Goal: Task Accomplishment & Management: Complete application form

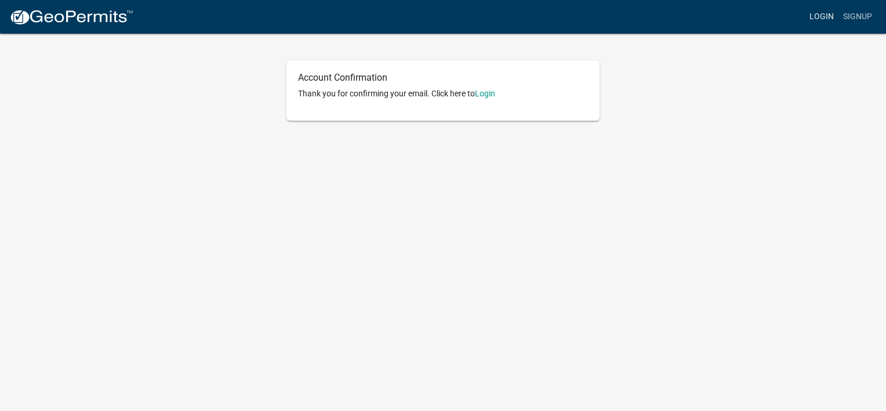
click at [812, 21] on link "Login" at bounding box center [822, 17] width 34 height 22
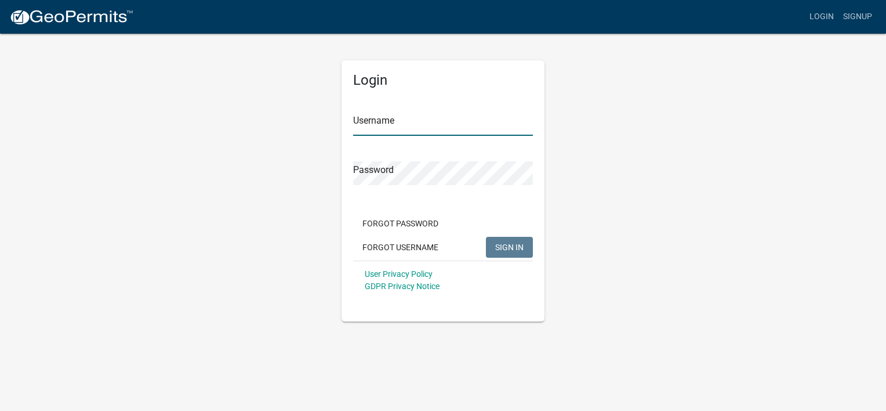
type input "[EMAIL_ADDRESS][DOMAIN_NAME]"
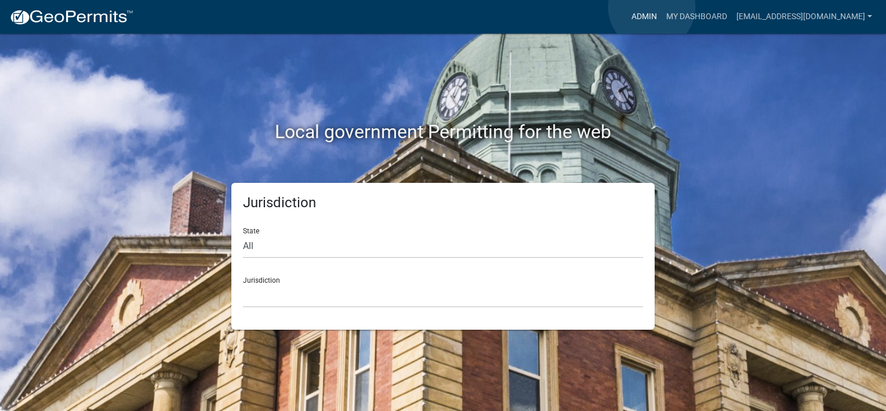
click at [652, 7] on link "Admin" at bounding box center [644, 17] width 35 height 22
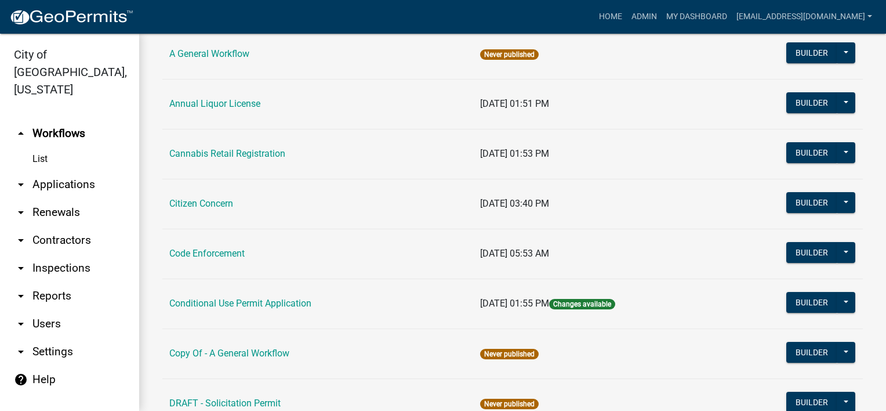
scroll to position [116, 0]
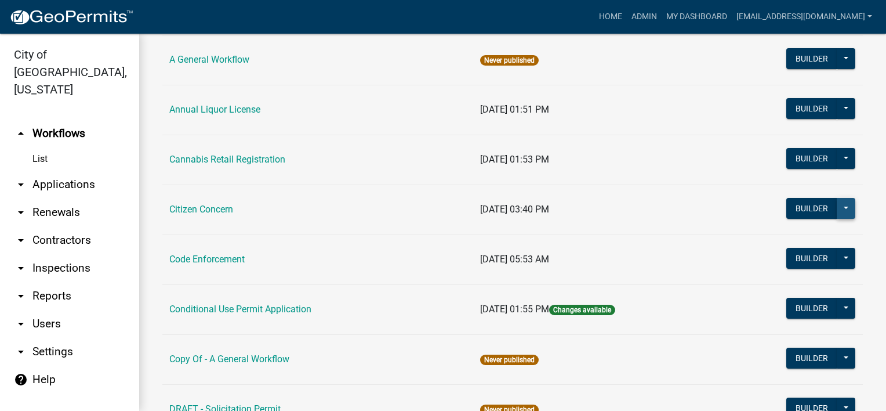
click at [841, 204] on button at bounding box center [846, 208] width 19 height 21
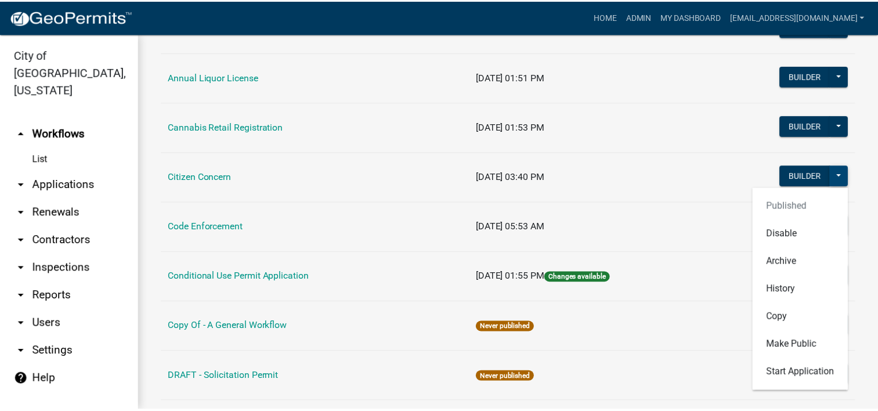
scroll to position [232, 0]
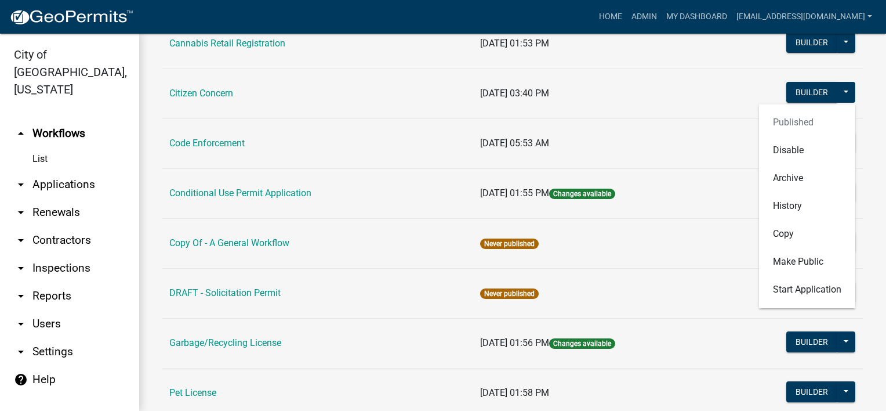
click at [627, 107] on td "[DATE] 03:40 PM" at bounding box center [597, 93] width 249 height 50
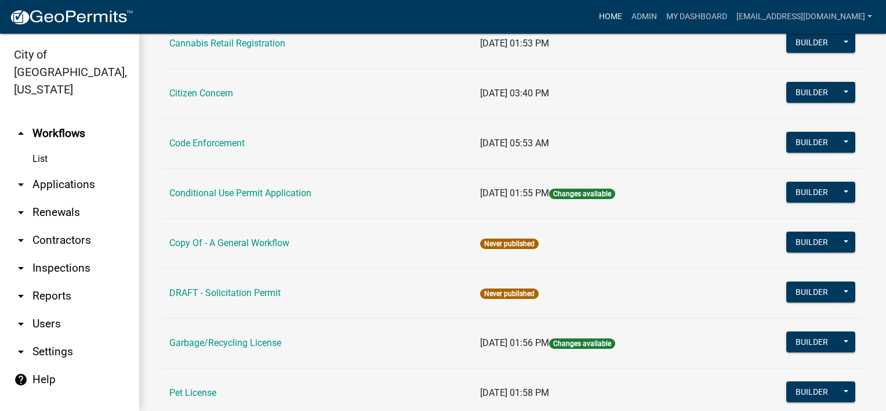
click at [623, 20] on link "Home" at bounding box center [611, 17] width 32 height 22
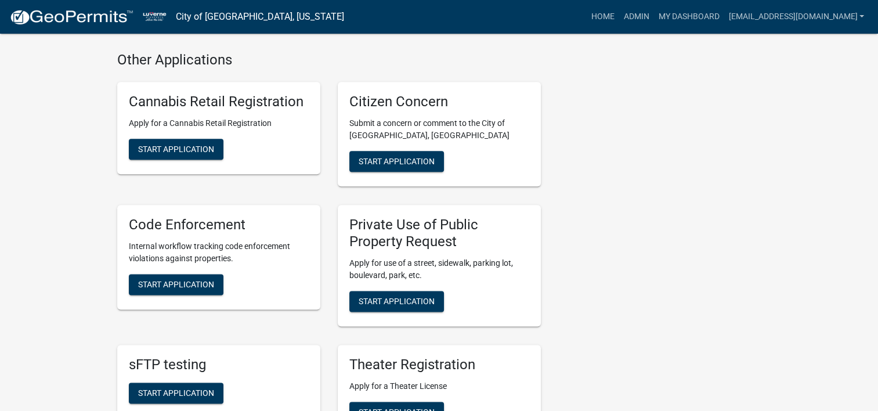
scroll to position [1392, 0]
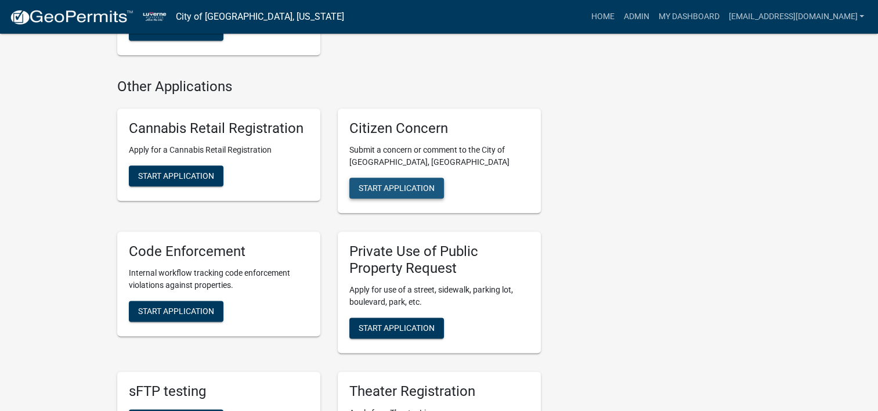
click at [370, 183] on span "Start Application" at bounding box center [396, 187] width 76 height 9
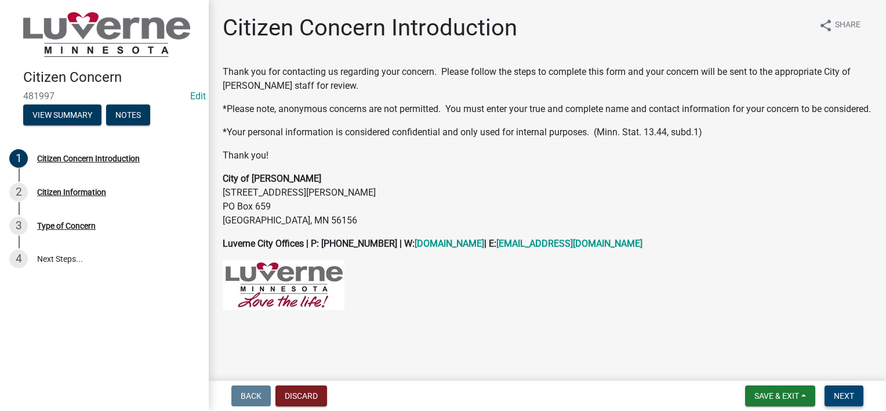
click at [841, 400] on button "Next" at bounding box center [844, 395] width 39 height 21
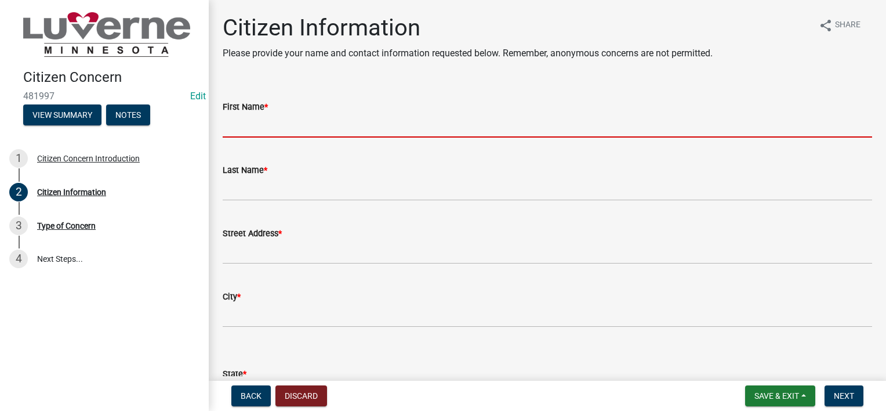
click at [427, 135] on input "First Name *" at bounding box center [548, 126] width 650 height 24
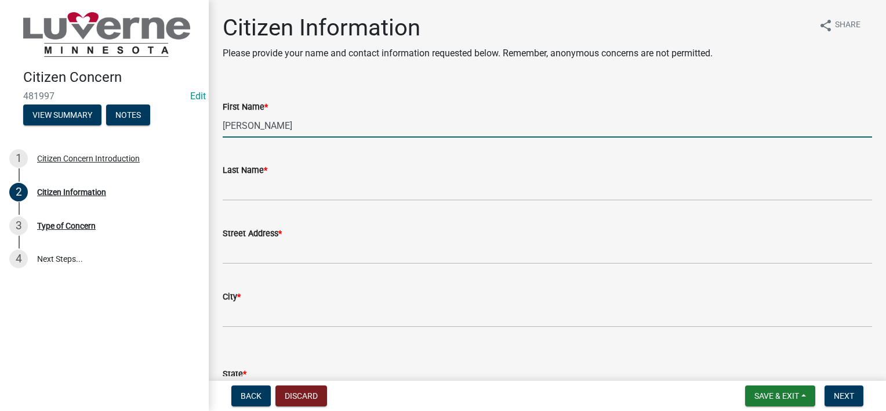
type input "[PERSON_NAME]"
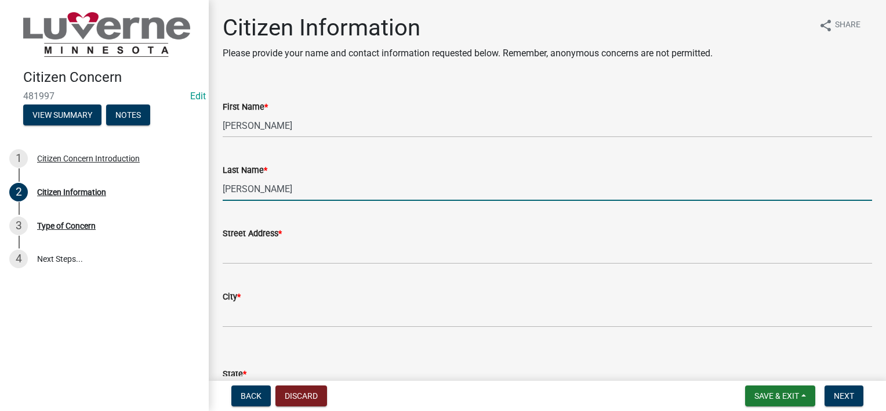
type input "[PERSON_NAME]"
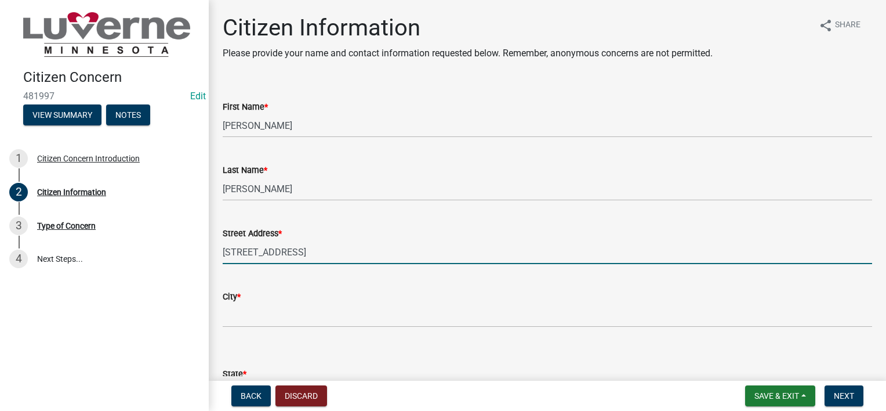
type input "[STREET_ADDRESS]"
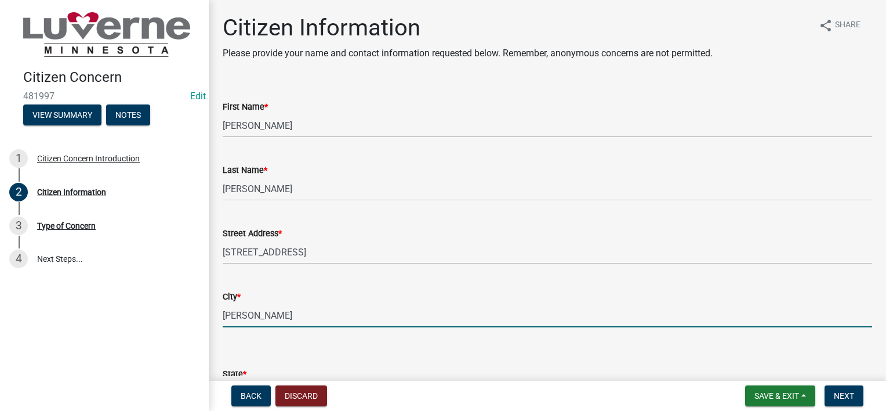
type input "[PERSON_NAME]"
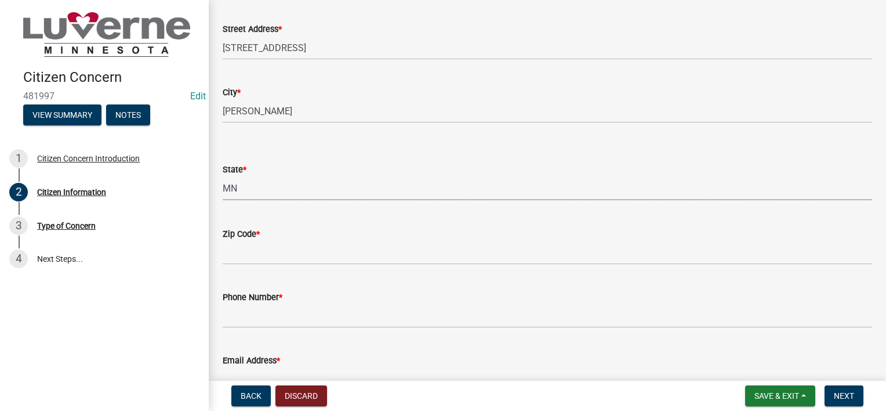
select select "8c50745b-f129-4347-8fd3-6ec1b83df8fc"
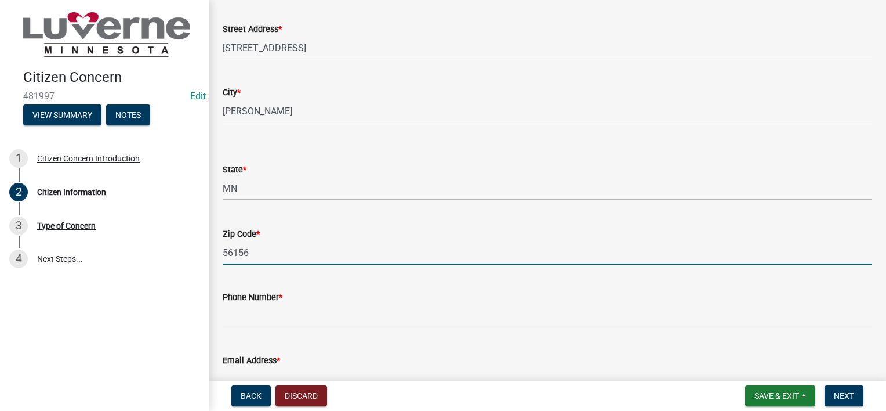
type input "56156"
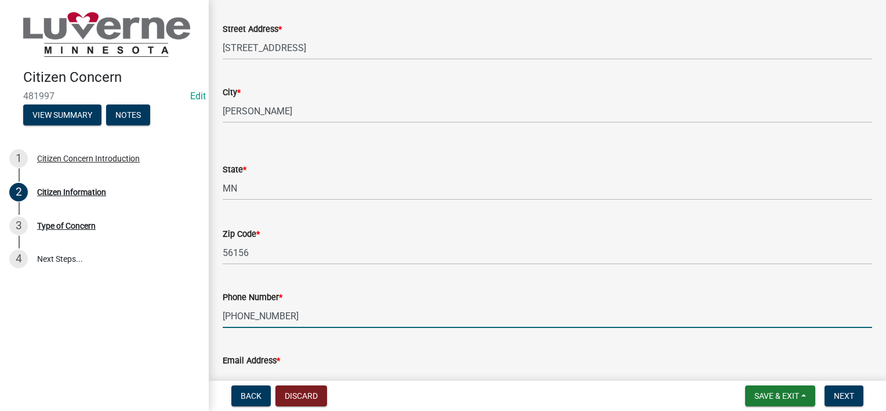
type input "[PHONE_NUMBER]"
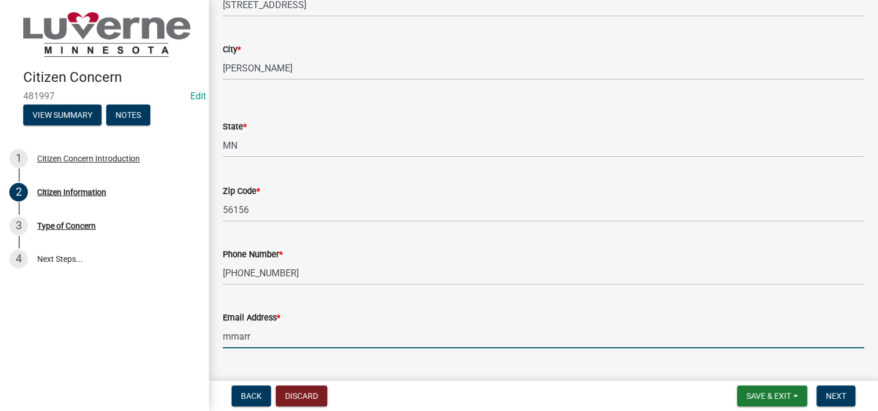
scroll to position [274, 0]
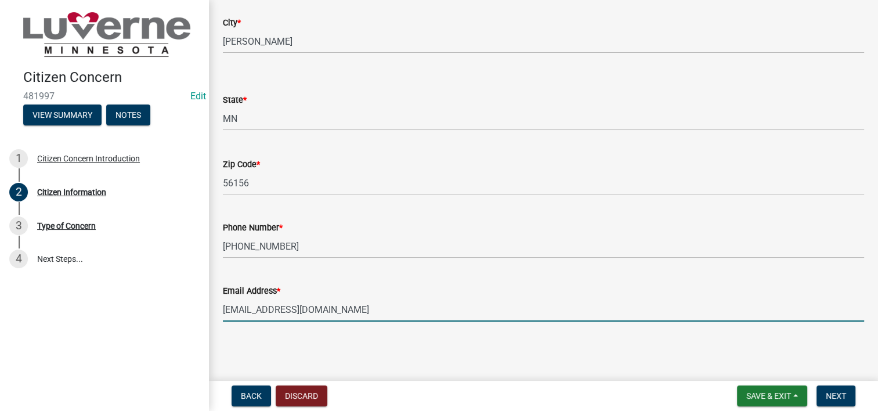
type input "[EMAIL_ADDRESS][DOMAIN_NAME]"
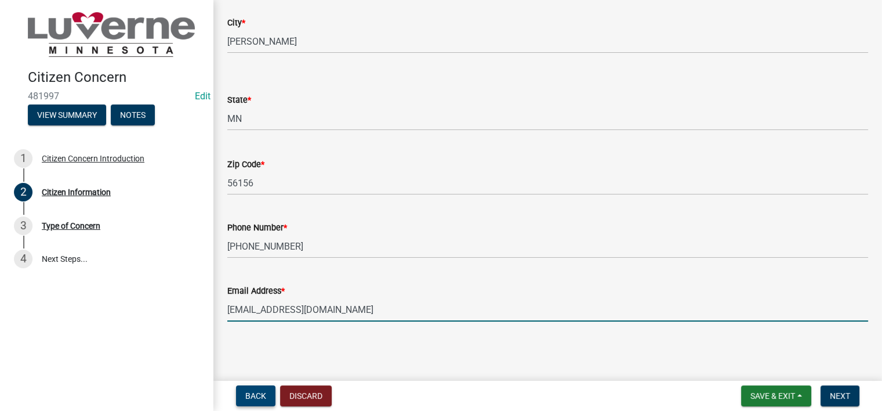
scroll to position [0, 0]
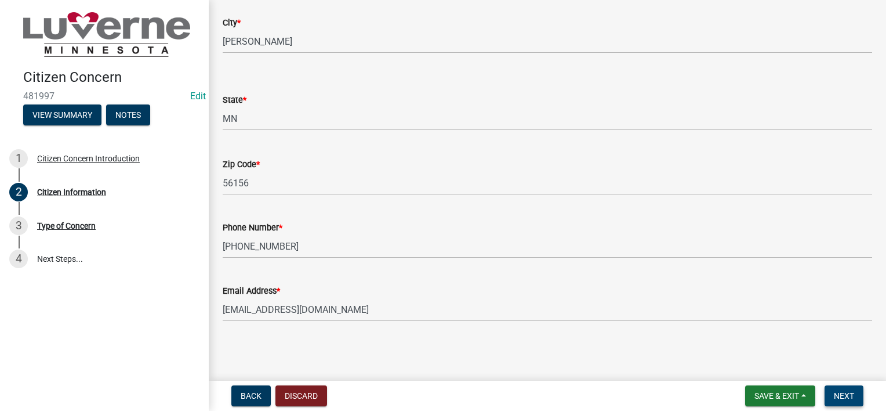
click at [854, 394] on span "Next" at bounding box center [844, 395] width 20 height 9
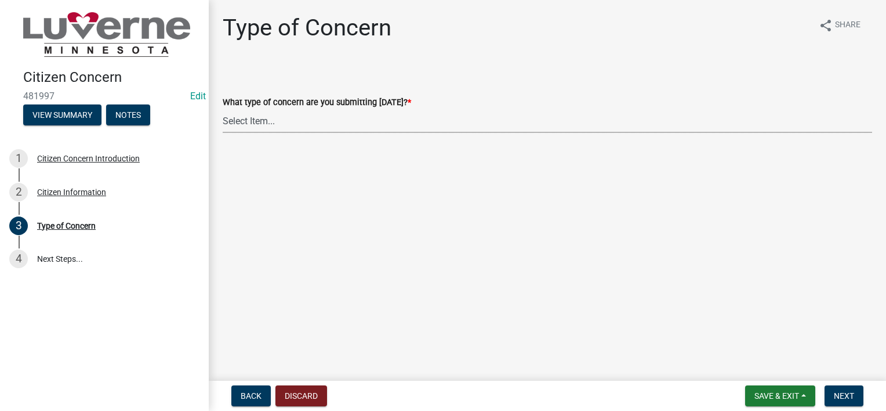
click at [403, 129] on select "Select Item... General Concern or Feedback Specific Parcel/Address or Other Pro…" at bounding box center [548, 121] width 650 height 24
click at [223, 109] on select "Select Item... General Concern or Feedback Specific Parcel/Address or Other Pro…" at bounding box center [548, 121] width 650 height 24
select select "d576af00-52ec-4945-b76d-b4e3ff7968d8"
click at [849, 392] on span "Next" at bounding box center [844, 395] width 20 height 9
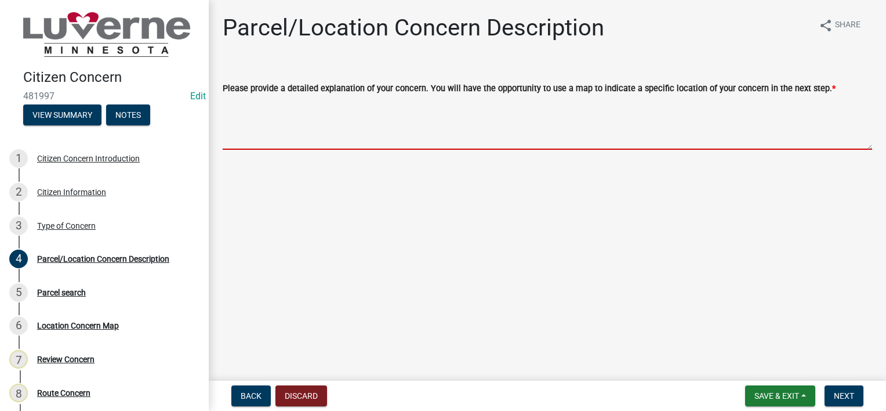
click at [486, 123] on textarea "Please provide a detailed explanation of your concern. You will have the opport…" at bounding box center [548, 122] width 650 height 55
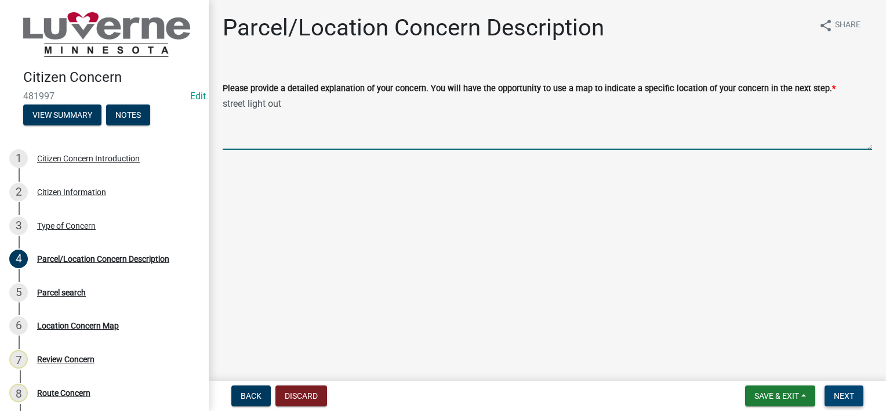
type textarea "street light out"
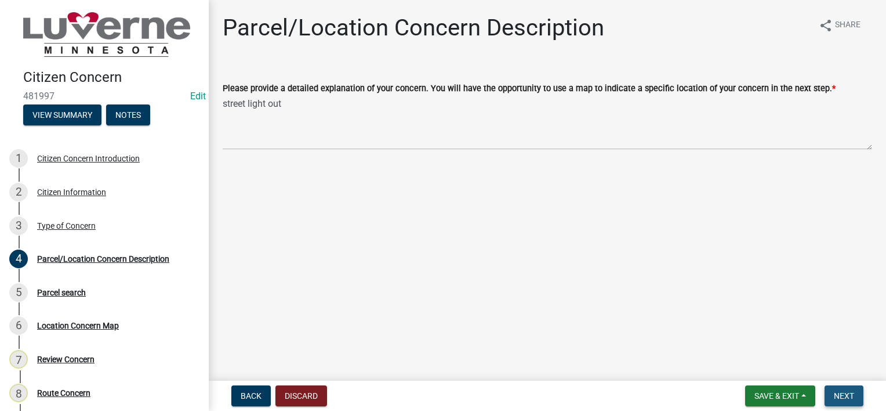
click at [842, 389] on button "Next" at bounding box center [844, 395] width 39 height 21
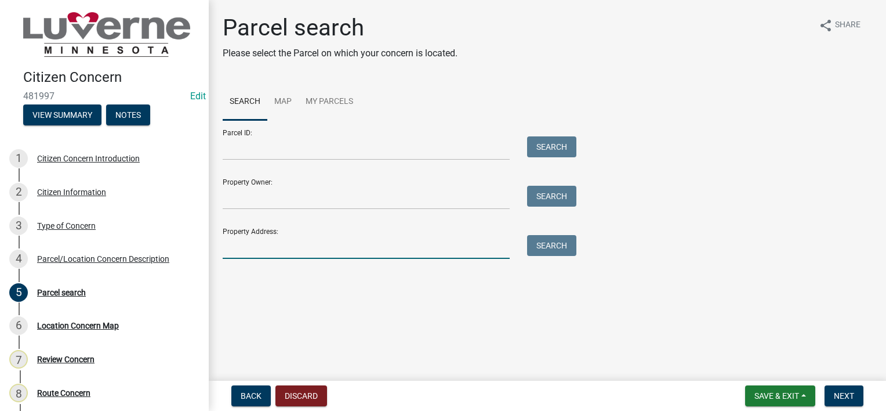
click at [370, 247] on input "Property Address:" at bounding box center [366, 247] width 287 height 24
click at [288, 99] on link "Map" at bounding box center [282, 102] width 31 height 37
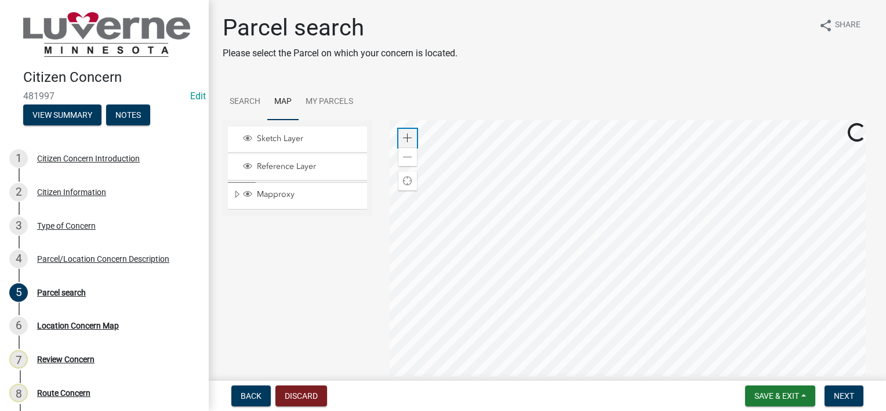
click at [409, 137] on span at bounding box center [407, 137] width 9 height 9
click at [407, 135] on span at bounding box center [407, 137] width 9 height 9
click at [673, 332] on div at bounding box center [631, 265] width 483 height 290
click at [410, 140] on div "Zoom in" at bounding box center [408, 138] width 19 height 19
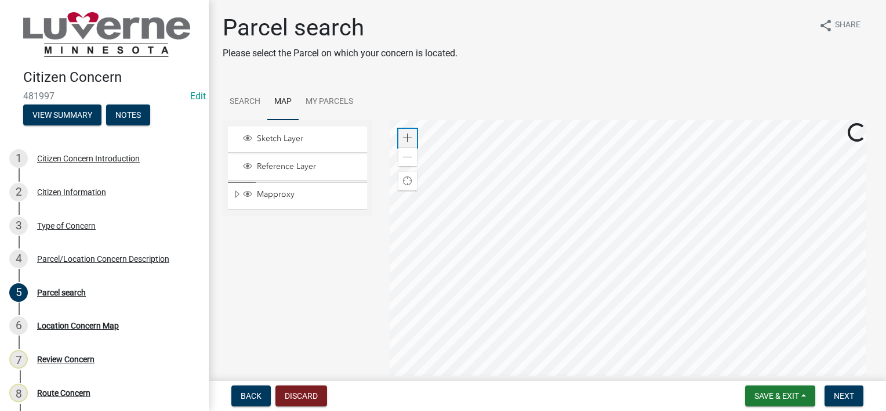
click at [410, 140] on div "Zoom in" at bounding box center [408, 138] width 19 height 19
click at [620, 297] on div at bounding box center [631, 265] width 483 height 290
click at [582, 294] on div at bounding box center [631, 265] width 483 height 290
click at [406, 162] on div "Zoom out" at bounding box center [408, 156] width 19 height 19
click at [479, 255] on div at bounding box center [631, 265] width 483 height 290
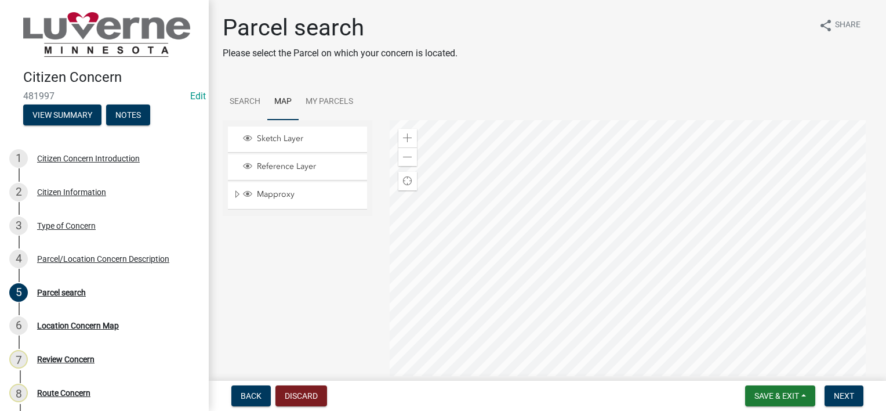
click at [702, 350] on div at bounding box center [631, 265] width 483 height 290
click at [239, 97] on link "Search" at bounding box center [245, 102] width 45 height 37
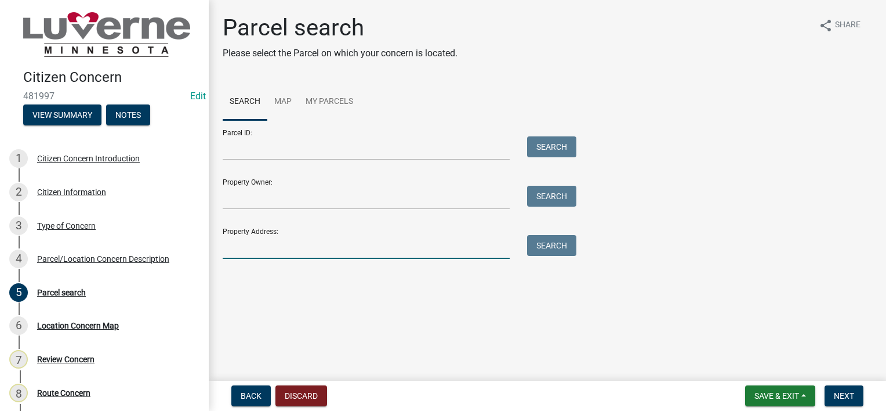
click at [379, 237] on input "Property Address:" at bounding box center [366, 247] width 287 height 24
type input "801 n oak"
click at [556, 241] on button "Search" at bounding box center [551, 245] width 49 height 21
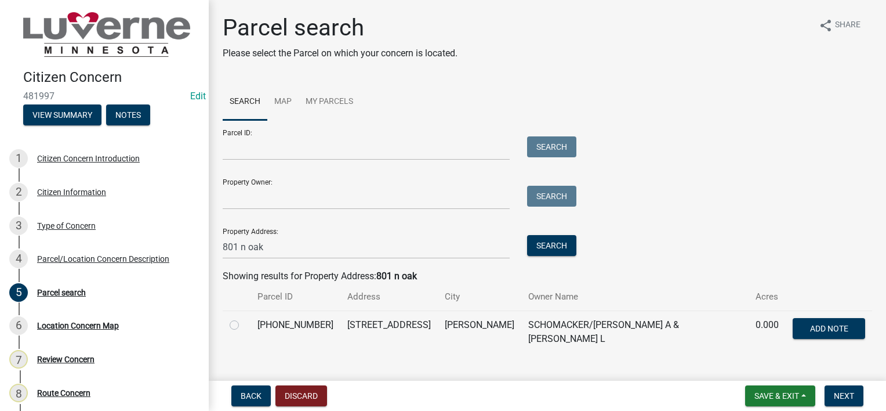
click at [244, 318] on label at bounding box center [244, 318] width 0 height 0
click at [244, 325] on input "radio" at bounding box center [248, 322] width 8 height 8
radio input "true"
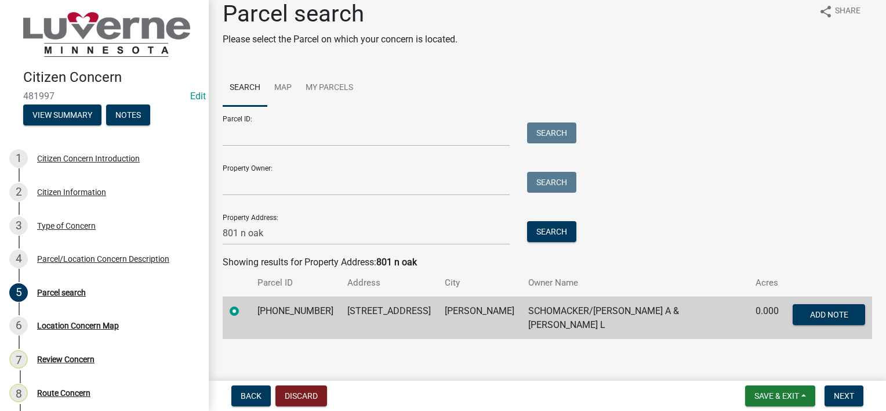
scroll to position [18, 0]
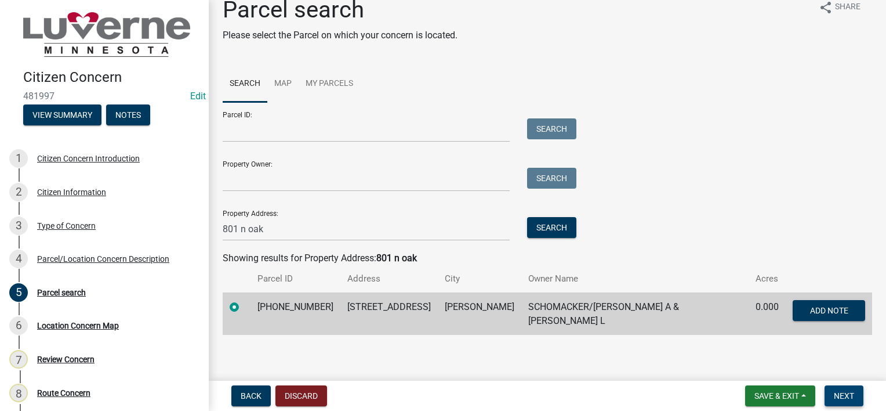
click at [841, 394] on span "Next" at bounding box center [844, 395] width 20 height 9
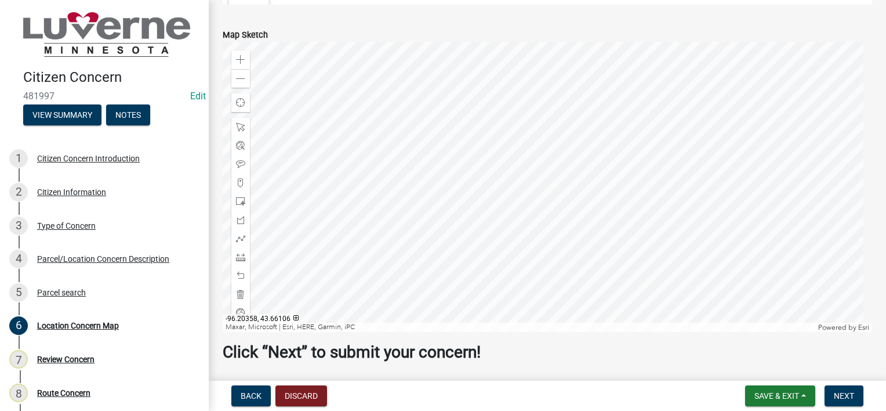
scroll to position [290, 0]
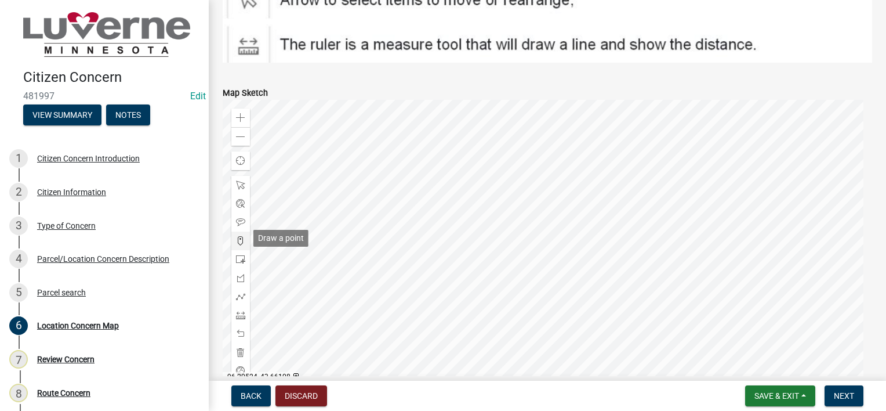
click at [237, 236] on span at bounding box center [240, 240] width 9 height 9
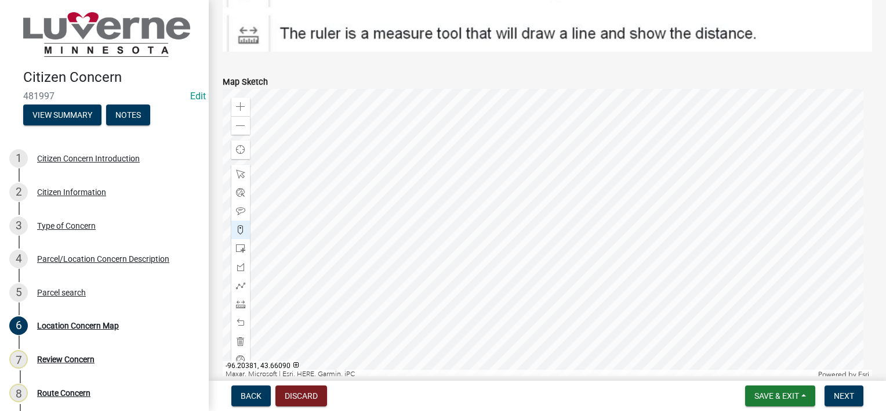
click at [614, 283] on div at bounding box center [548, 234] width 650 height 290
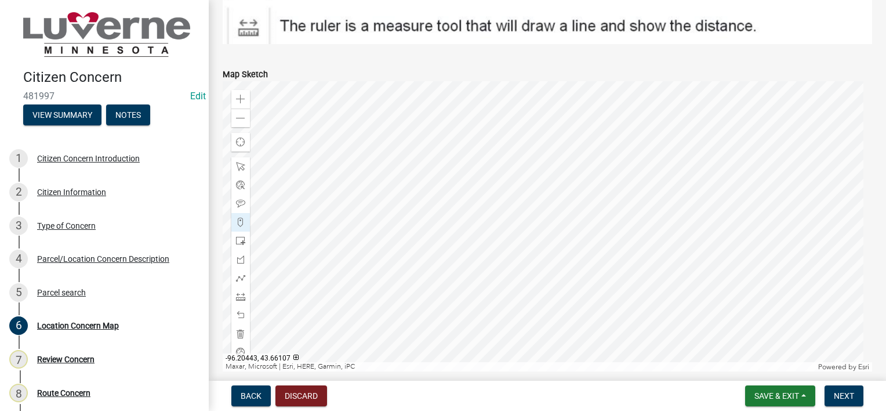
scroll to position [327, 0]
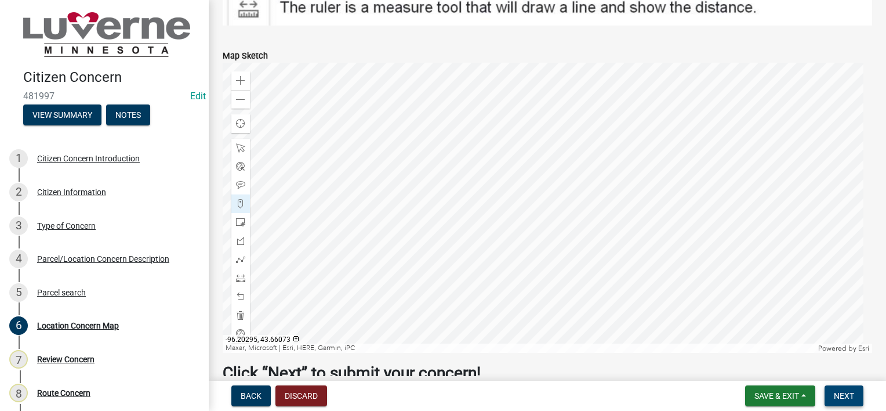
click at [854, 390] on button "Next" at bounding box center [844, 395] width 39 height 21
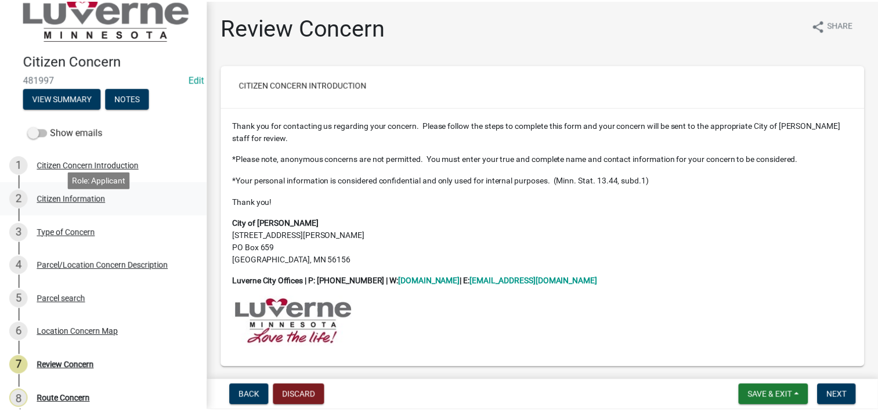
scroll to position [0, 0]
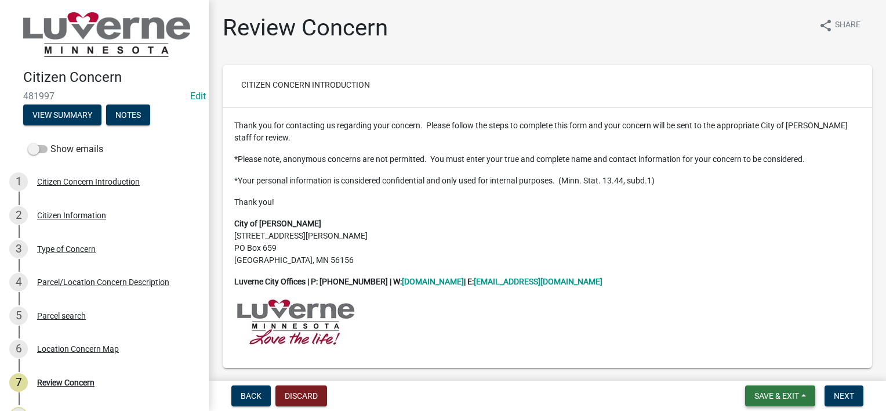
click at [781, 392] on span "Save & Exit" at bounding box center [777, 395] width 45 height 9
click at [770, 362] on button "Save & Exit" at bounding box center [769, 366] width 93 height 28
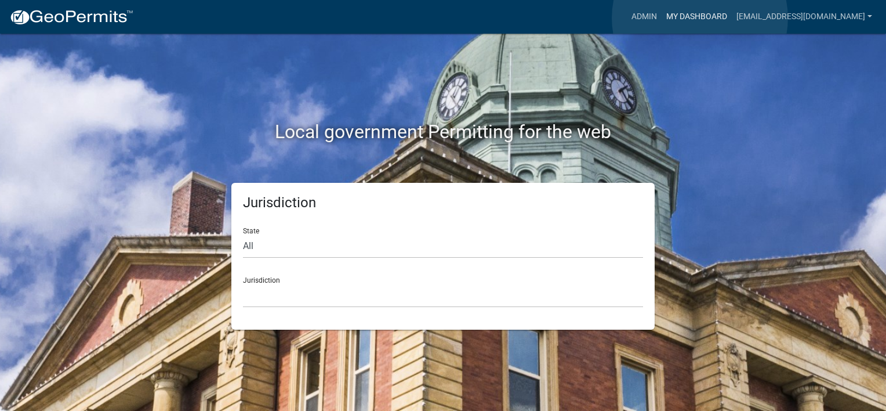
click at [700, 18] on link "My Dashboard" at bounding box center [697, 17] width 70 height 22
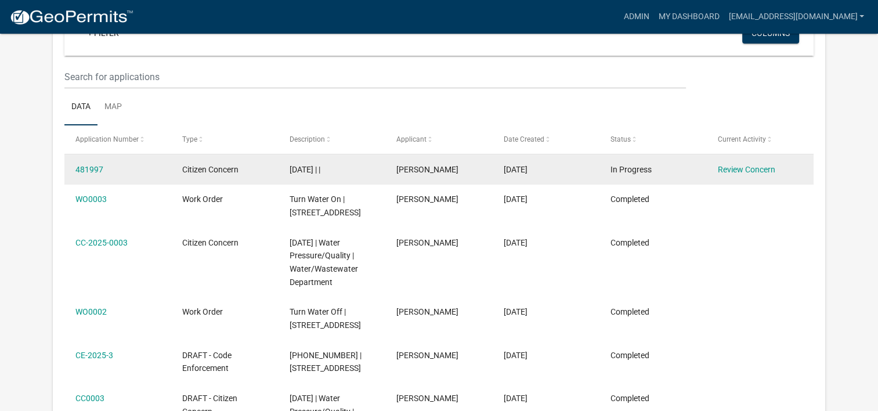
scroll to position [174, 0]
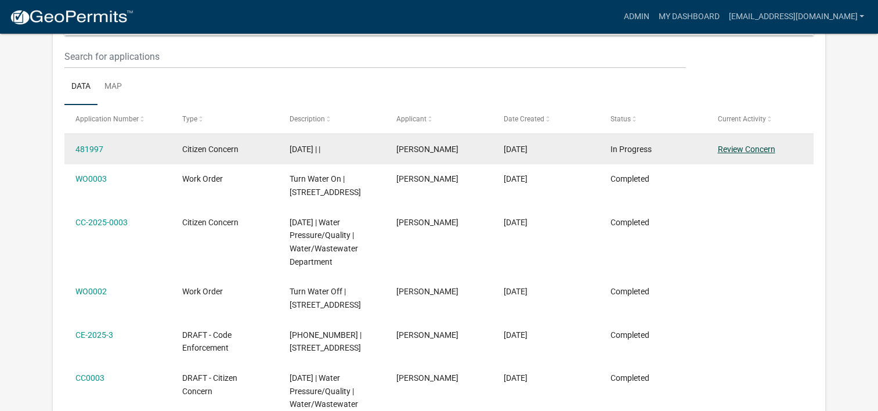
click at [736, 153] on link "Review Concern" at bounding box center [745, 148] width 57 height 9
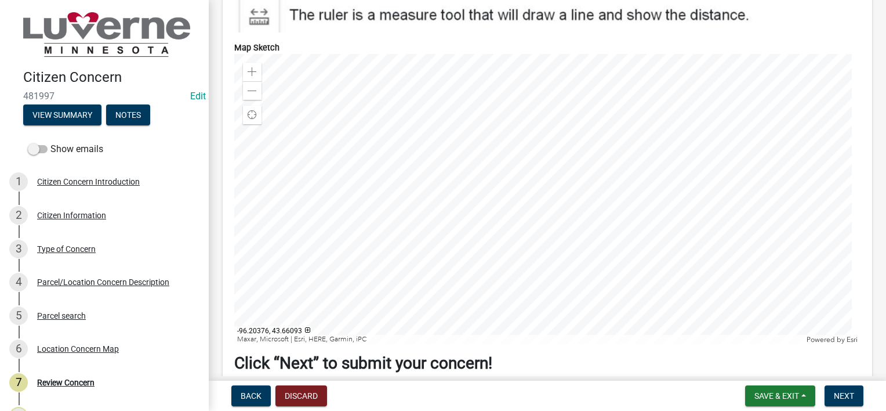
scroll to position [2029, 0]
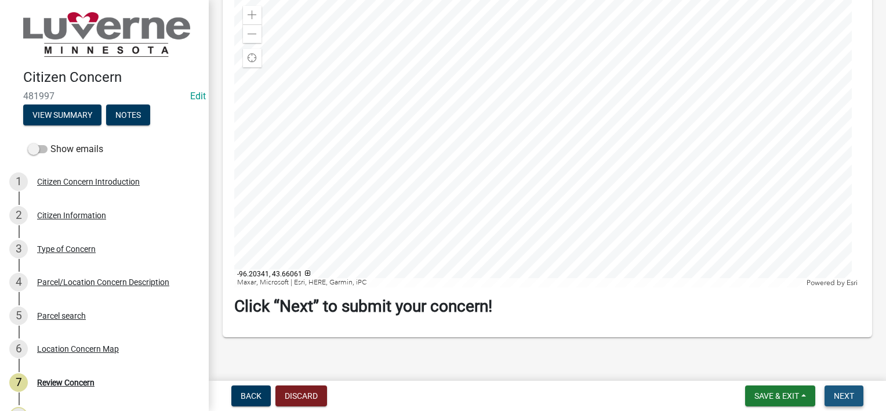
click at [847, 392] on span "Next" at bounding box center [844, 395] width 20 height 9
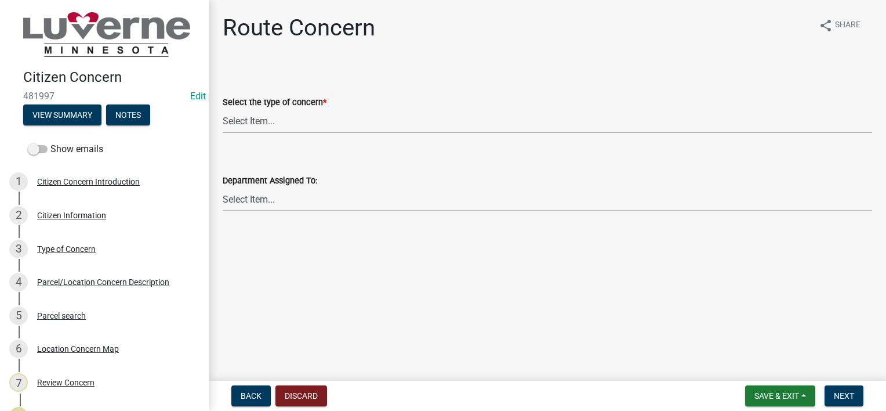
click at [363, 117] on select "Select Item... Street Lights Transformer Conditions Unknown Pole/Box on Private…" at bounding box center [548, 121] width 650 height 24
click at [356, 124] on select "Select Item... Street Lights Transformer Conditions Unknown Pole/Box on Private…" at bounding box center [548, 121] width 650 height 24
click at [223, 109] on select "Select Item... Street Lights Transformer Conditions Unknown Pole/Box on Private…" at bounding box center [548, 121] width 650 height 24
click at [324, 131] on select "Select Item... Street Lights Transformer Conditions Unknown Pole/Box on Private…" at bounding box center [548, 121] width 650 height 24
click at [223, 109] on select "Select Item... Street Lights Transformer Conditions Unknown Pole/Box on Private…" at bounding box center [548, 121] width 650 height 24
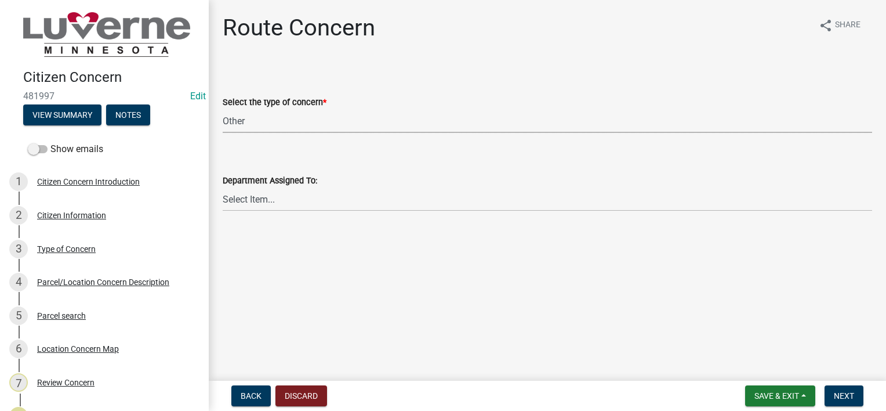
click at [292, 126] on select "Select Item... Street Lights Transformer Conditions Unknown Pole/Box on Private…" at bounding box center [548, 121] width 650 height 24
click at [223, 109] on select "Select Item... Street Lights Transformer Conditions Unknown Pole/Box on Private…" at bounding box center [548, 121] width 650 height 24
select select "5d4a8d40-ca4d-4d3b-9092-858e9f40291f"
click at [286, 198] on select "Select Item... Front Office Electric Department Public Works Department Water/W…" at bounding box center [548, 199] width 650 height 24
click at [223, 187] on select "Select Item... Front Office Electric Department Public Works Department Water/W…" at bounding box center [548, 199] width 650 height 24
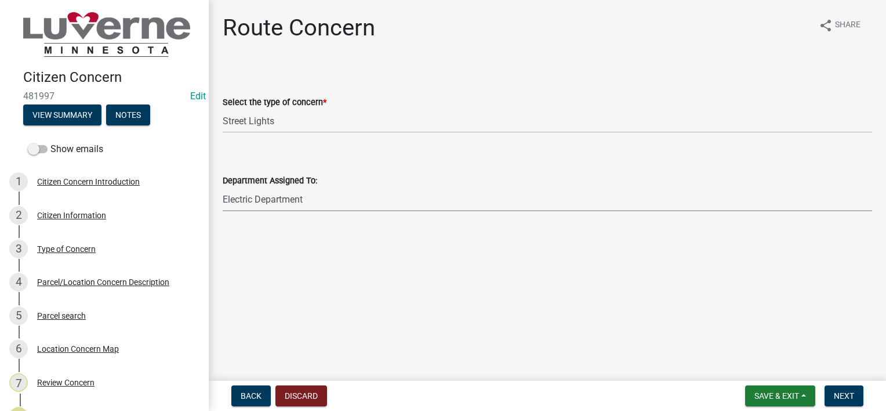
select select "a4a2a3e5-d7b3-4c73-80ab-8ffd1bbad428"
click at [842, 392] on span "Next" at bounding box center [844, 395] width 20 height 9
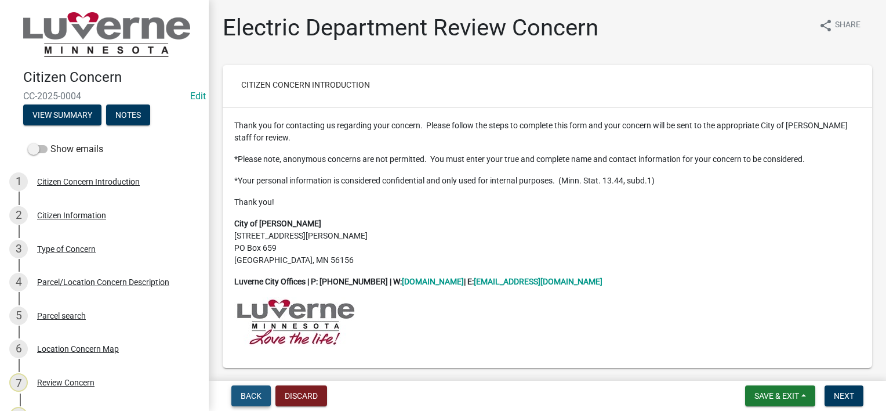
click at [248, 387] on button "Back" at bounding box center [250, 395] width 39 height 21
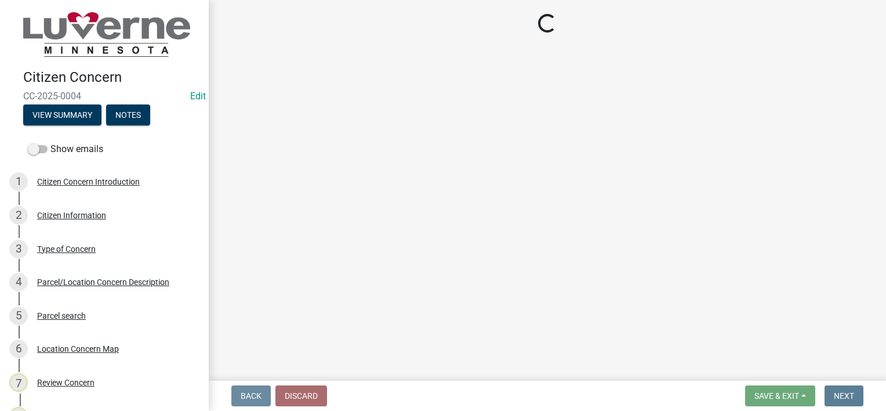
select select "5d4a8d40-ca4d-4d3b-9092-858e9f40291f"
select select "a4a2a3e5-d7b3-4c73-80ab-8ffd1bbad428"
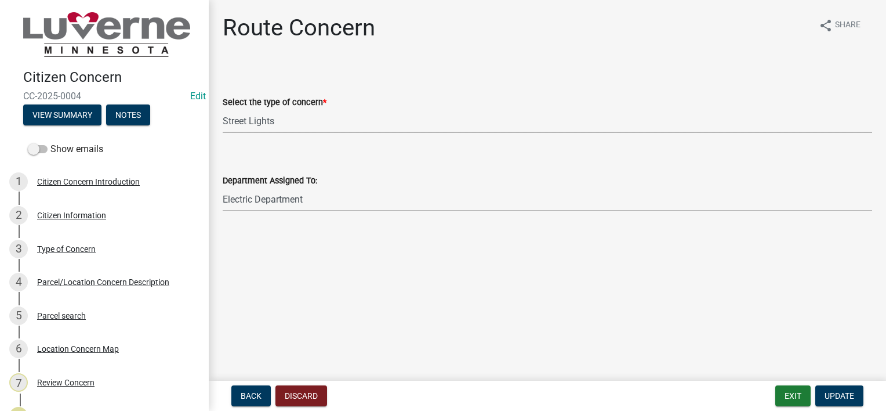
click at [374, 116] on select "Select Item... Street Lights Transformer Conditions Unknown Pole/Box on Private…" at bounding box center [548, 121] width 650 height 24
click at [502, 89] on form "Select the type of concern * Select Item... Street Lights Transformer Condition…" at bounding box center [548, 107] width 650 height 52
click at [849, 395] on span "Update" at bounding box center [840, 395] width 30 height 9
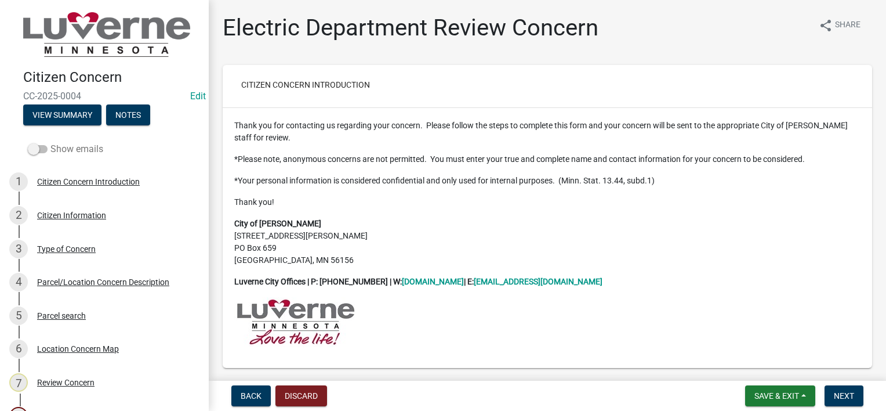
click at [39, 145] on span at bounding box center [38, 149] width 20 height 8
click at [50, 142] on input "Show emails" at bounding box center [50, 142] width 0 height 0
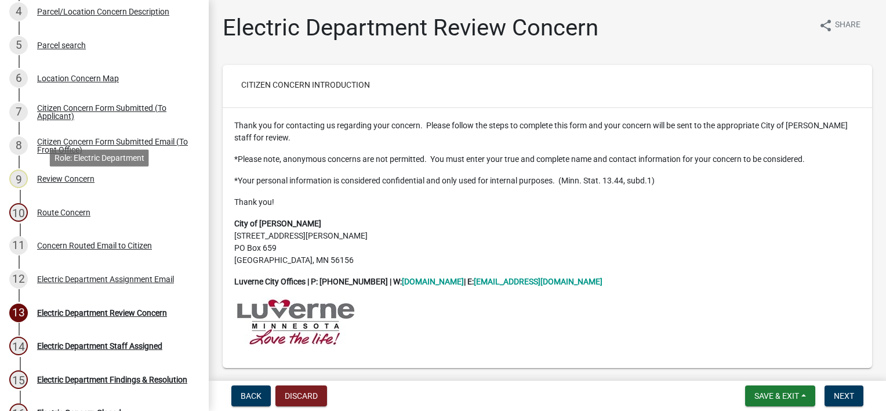
scroll to position [290, 0]
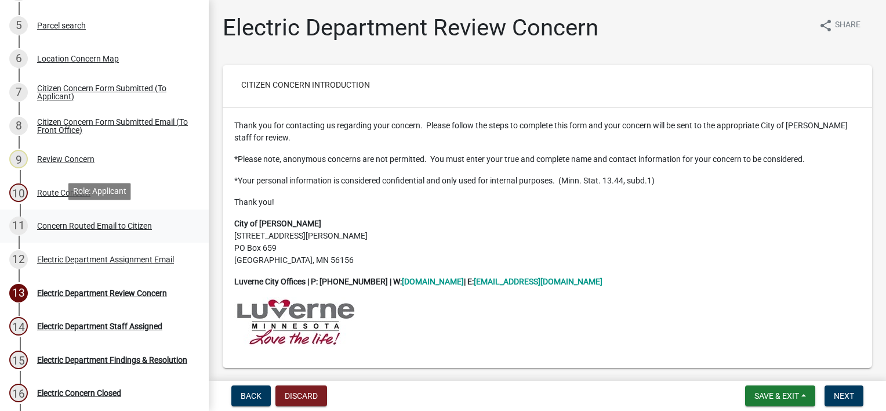
click at [125, 230] on div "11 Concern Routed Email to Citizen" at bounding box center [99, 225] width 181 height 19
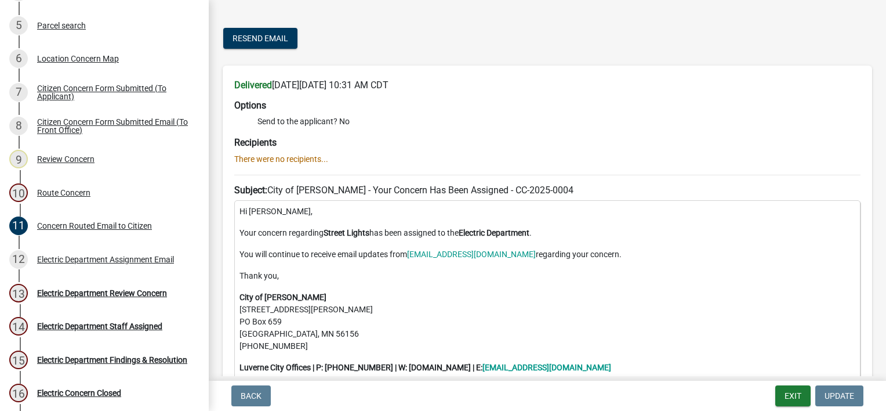
scroll to position [58, 0]
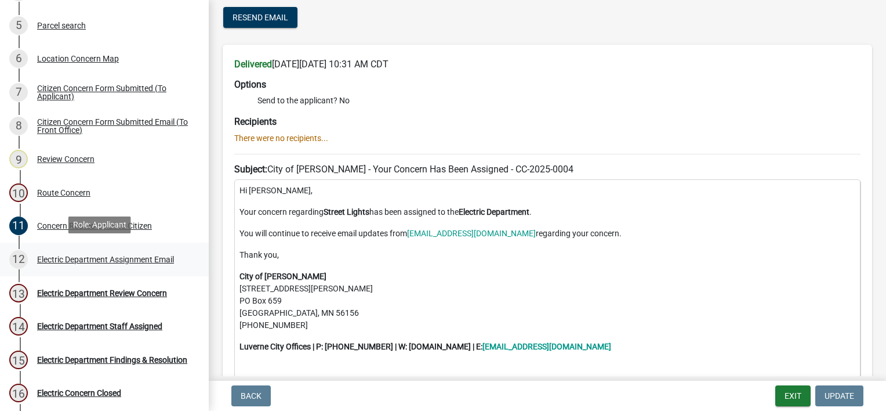
click at [147, 255] on div "Electric Department Assignment Email" at bounding box center [105, 259] width 137 height 8
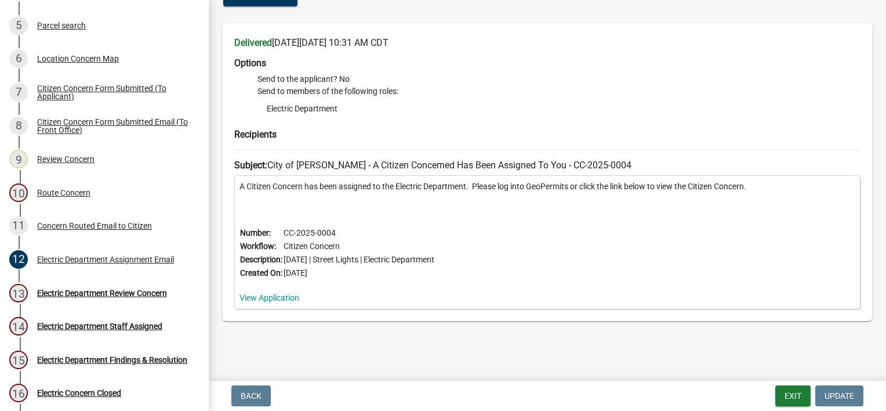
scroll to position [83, 0]
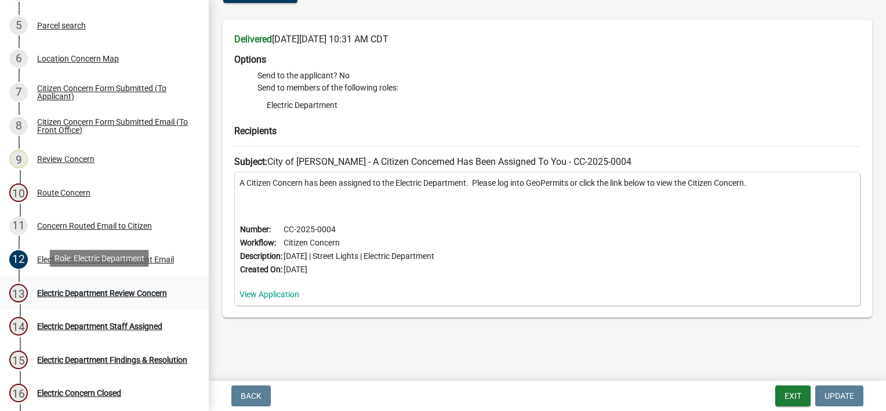
click at [109, 289] on div "Electric Department Review Concern" at bounding box center [102, 293] width 130 height 8
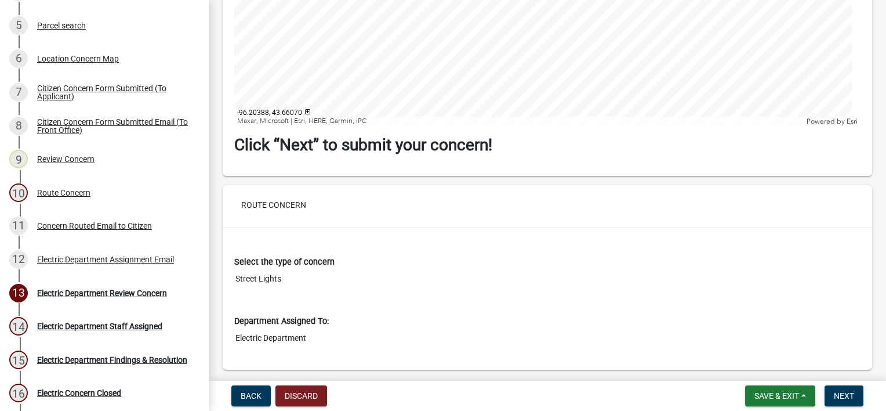
scroll to position [2222, 0]
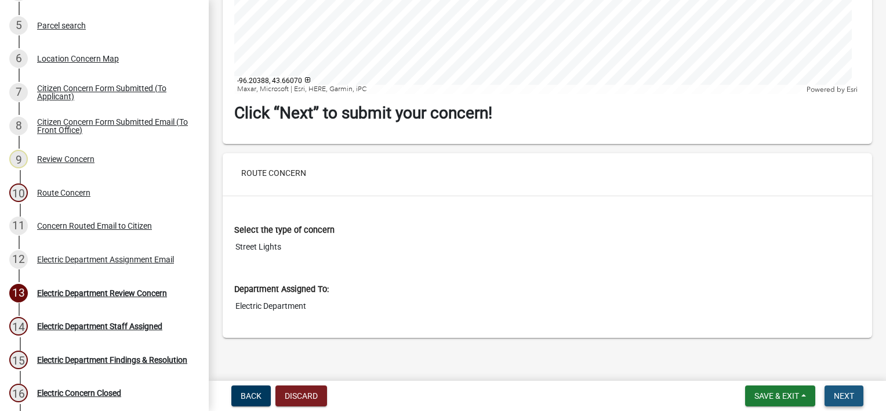
click at [854, 399] on span "Next" at bounding box center [844, 395] width 20 height 9
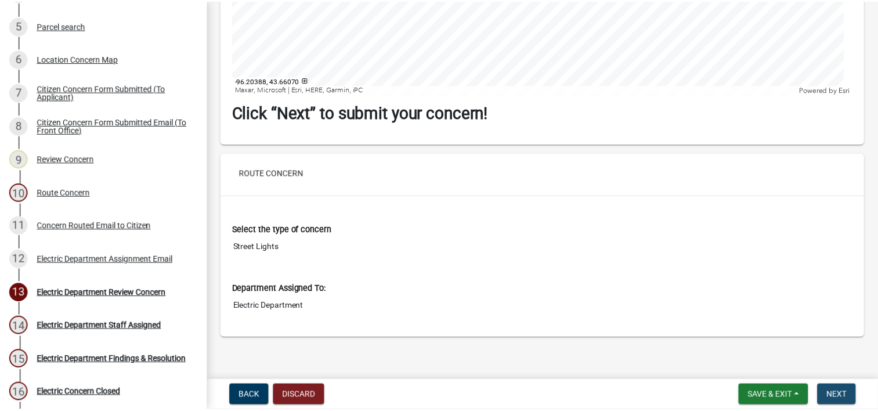
scroll to position [0, 0]
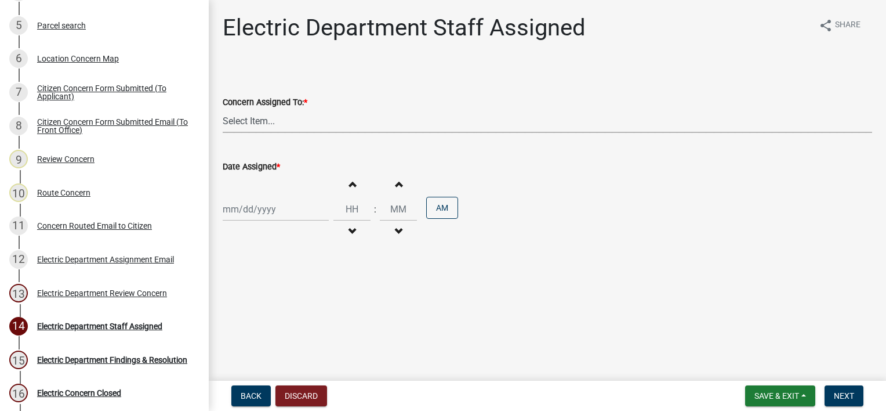
click at [497, 117] on select "Select Item... [PERSON_NAME] [PERSON_NAME] [PERSON_NAME]" at bounding box center [548, 121] width 650 height 24
click at [223, 109] on select "Select Item... [PERSON_NAME] [PERSON_NAME] [PERSON_NAME]" at bounding box center [548, 121] width 650 height 24
select select "c43d4cfe-e458-4dac-a66f-8280b5066af0"
click at [262, 200] on div at bounding box center [276, 209] width 106 height 24
select select "9"
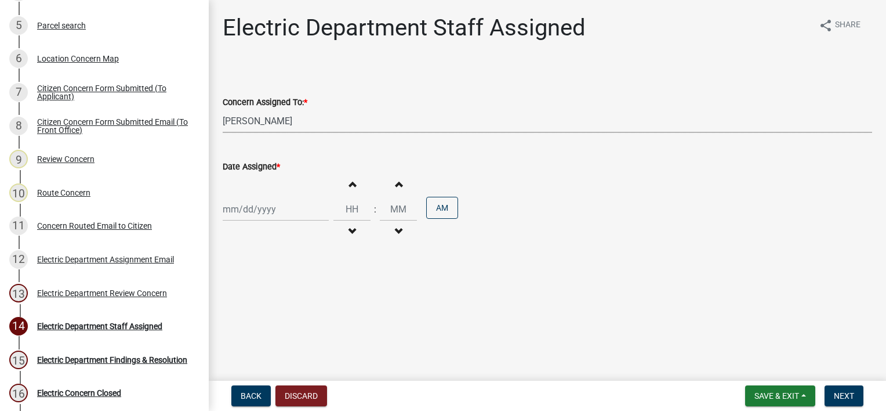
select select "2025"
click at [234, 327] on div "22" at bounding box center [234, 326] width 19 height 19
type input "[DATE]"
click at [349, 211] on input "Hours" at bounding box center [352, 209] width 37 height 24
type input "10"
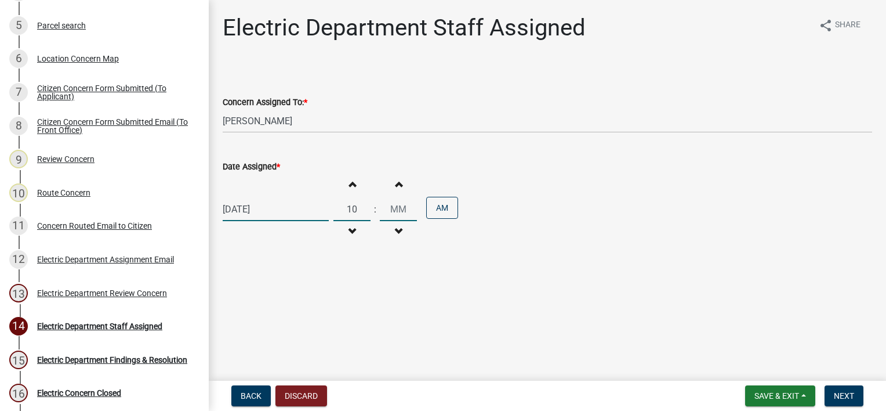
type input "00"
click at [845, 398] on span "Next" at bounding box center [844, 395] width 20 height 9
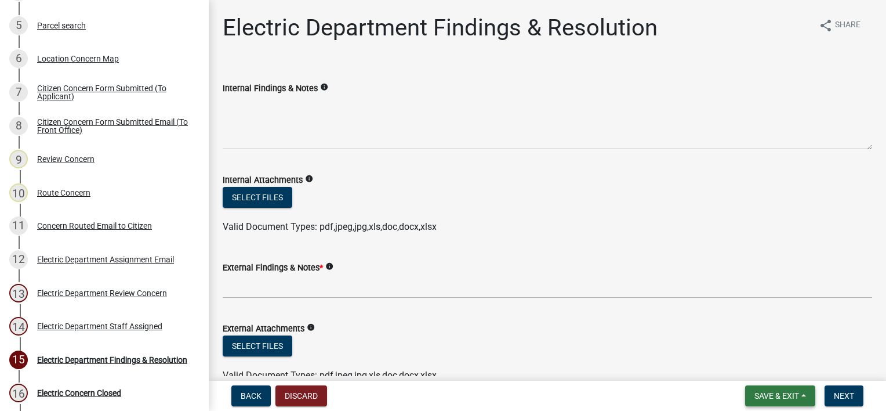
click at [786, 399] on span "Save & Exit" at bounding box center [777, 395] width 45 height 9
click at [781, 371] on button "Save & Exit" at bounding box center [769, 366] width 93 height 28
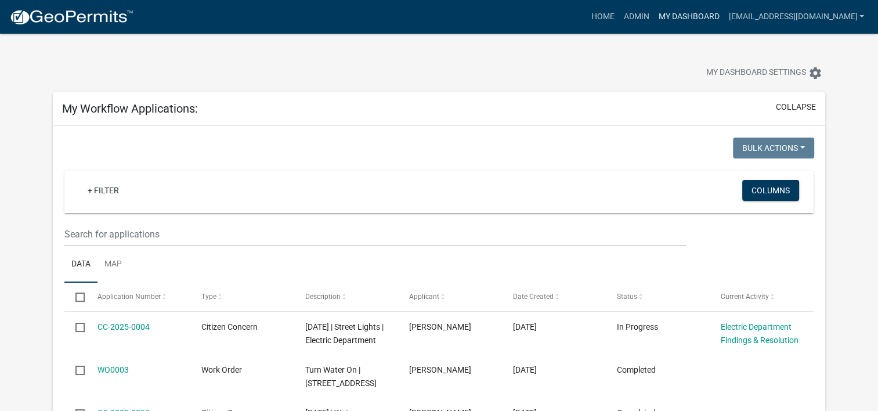
drag, startPoint x: 708, startPoint y: 11, endPoint x: 645, endPoint y: 71, distance: 86.6
click at [708, 11] on link "My Dashboard" at bounding box center [688, 17] width 70 height 22
click at [785, 103] on button "collapse" at bounding box center [796, 107] width 40 height 12
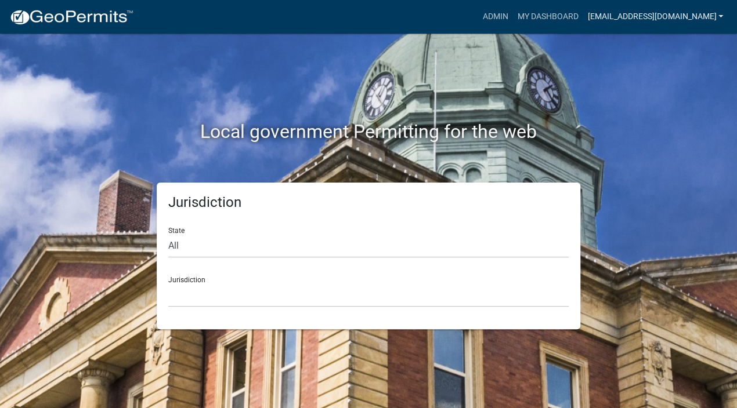
click at [683, 21] on link "[EMAIL_ADDRESS][DOMAIN_NAME]" at bounding box center [654, 17] width 145 height 22
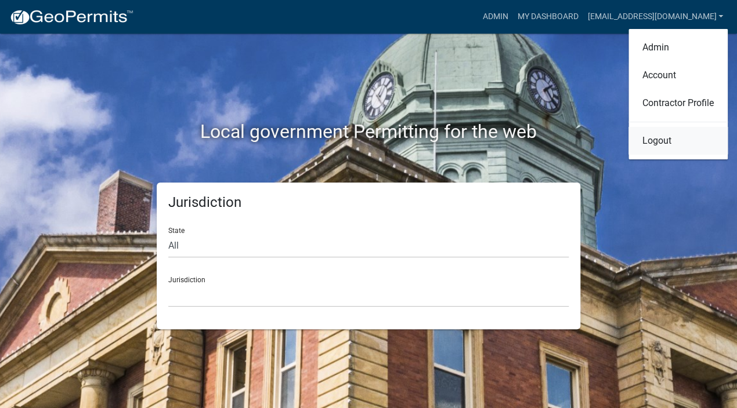
click at [648, 132] on link "Logout" at bounding box center [677, 141] width 99 height 28
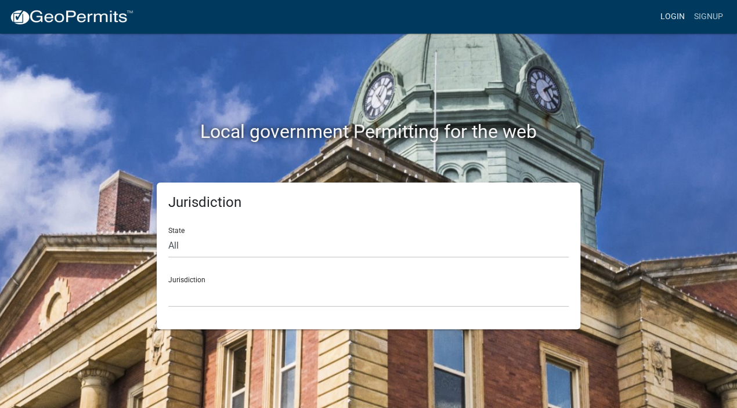
click at [668, 17] on link "Login" at bounding box center [672, 17] width 34 height 22
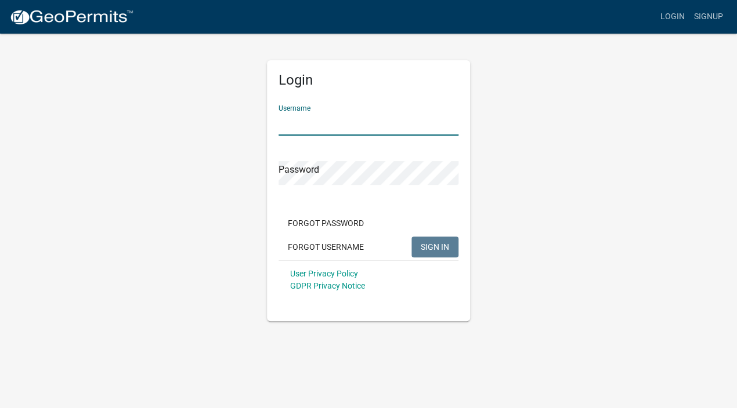
click at [346, 118] on input "Username" at bounding box center [368, 124] width 180 height 24
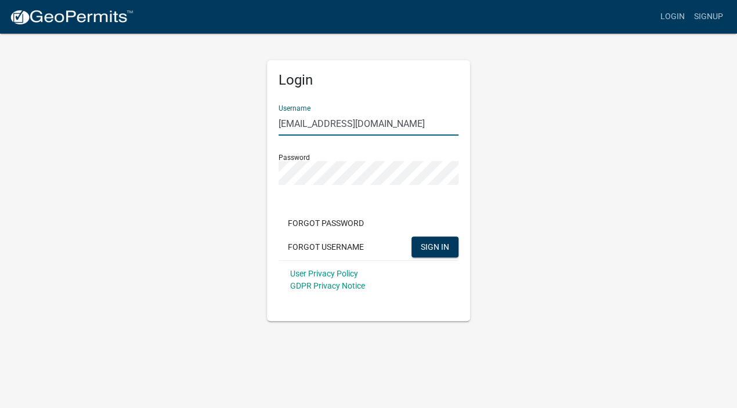
click at [346, 118] on input "wwtf@cityofluverne.org" at bounding box center [368, 124] width 180 height 24
type input "electric@cityofluverne.org"
click at [449, 248] on button "SIGN IN" at bounding box center [434, 247] width 47 height 21
